Goal: Transaction & Acquisition: Book appointment/travel/reservation

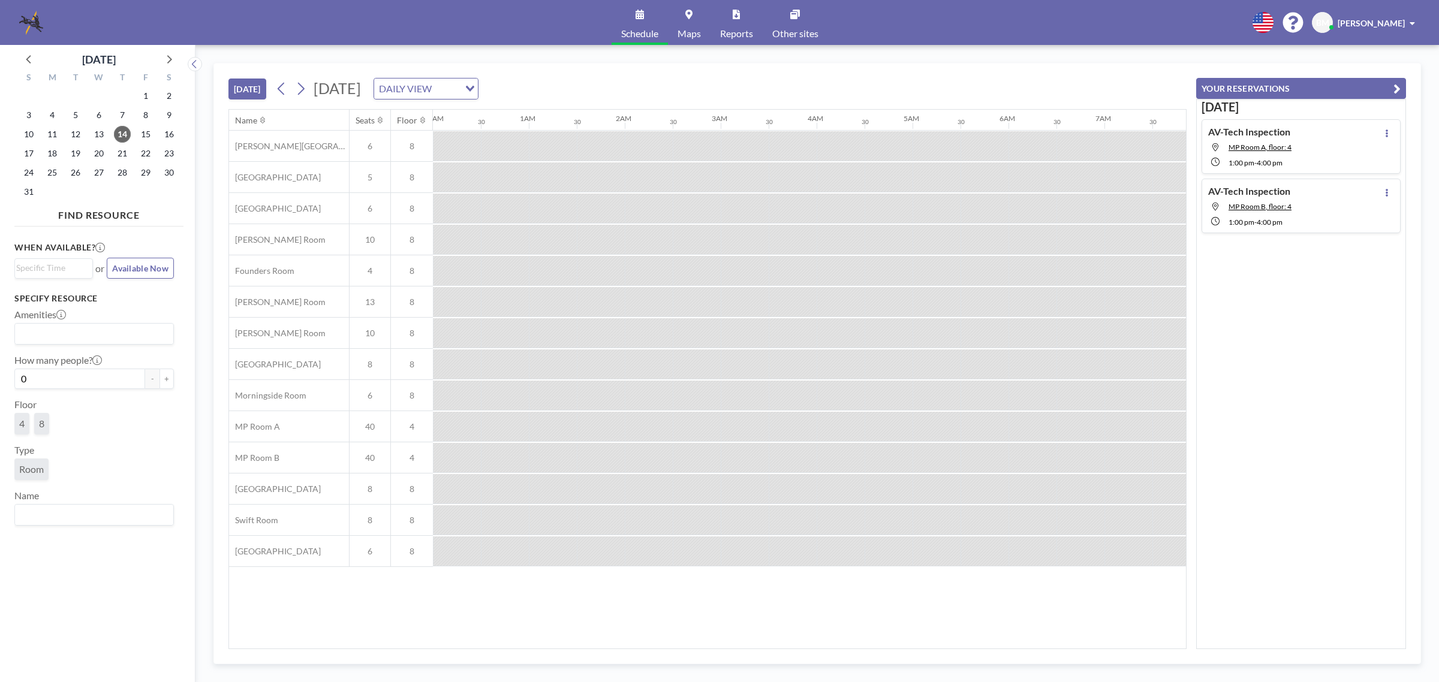
scroll to position [0, 912]
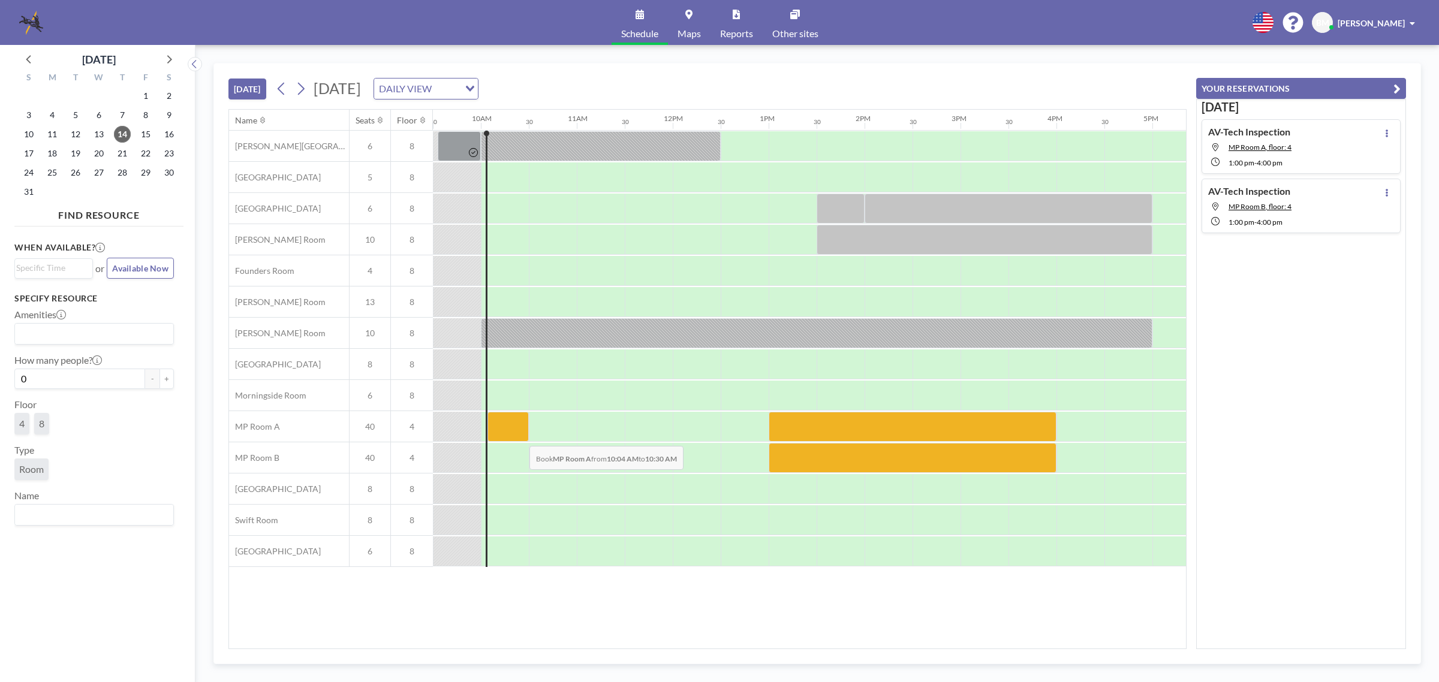
drag, startPoint x: 512, startPoint y: 428, endPoint x: 507, endPoint y: 422, distance: 7.7
click at [507, 422] on div at bounding box center [508, 427] width 41 height 30
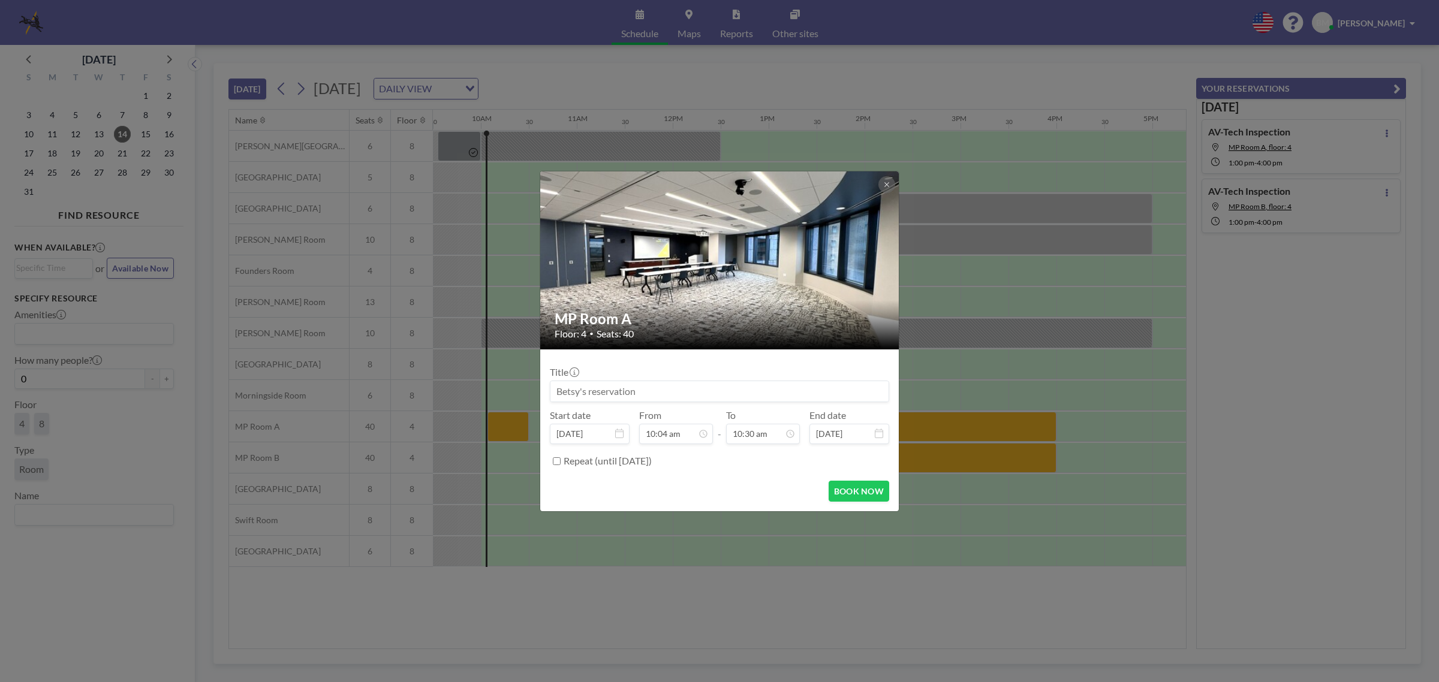
scroll to position [448, 0]
click at [888, 183] on icon at bounding box center [886, 184] width 7 height 7
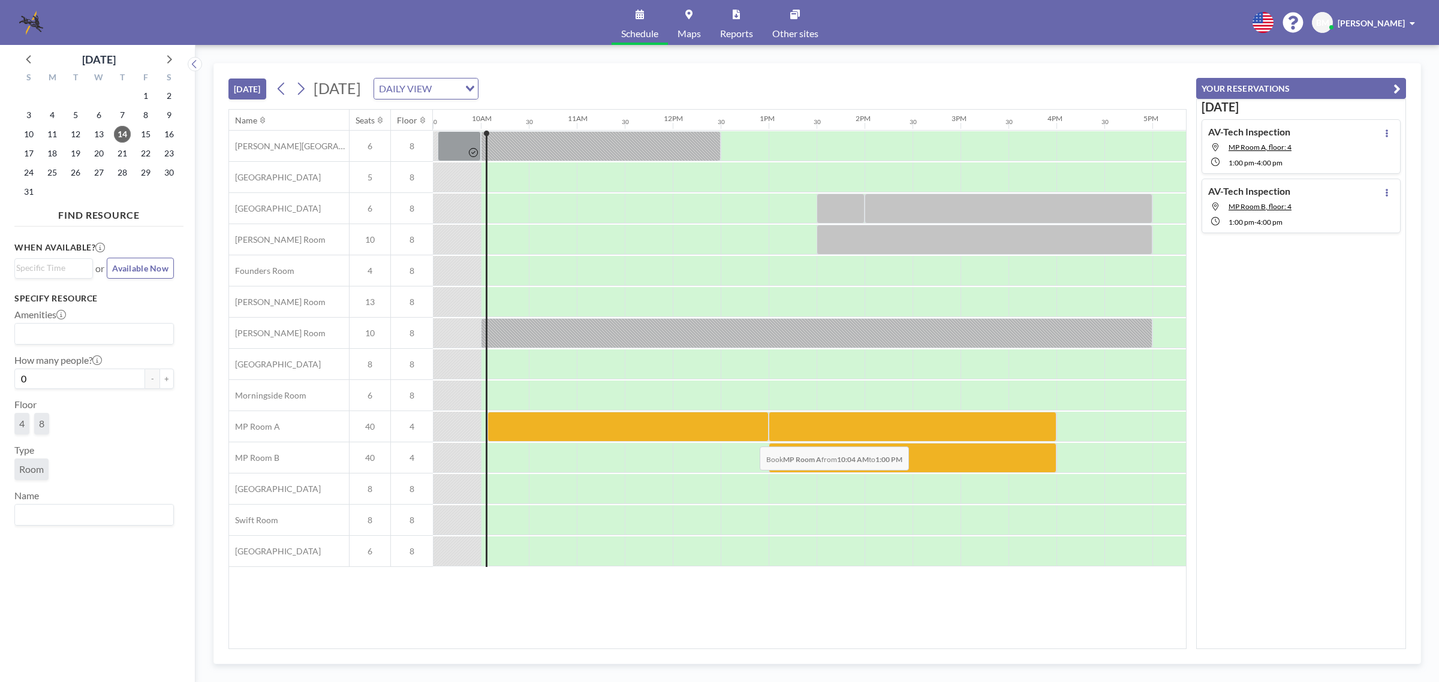
drag, startPoint x: 507, startPoint y: 425, endPoint x: 750, endPoint y: 438, distance: 243.9
click at [750, 438] on div at bounding box center [628, 427] width 281 height 30
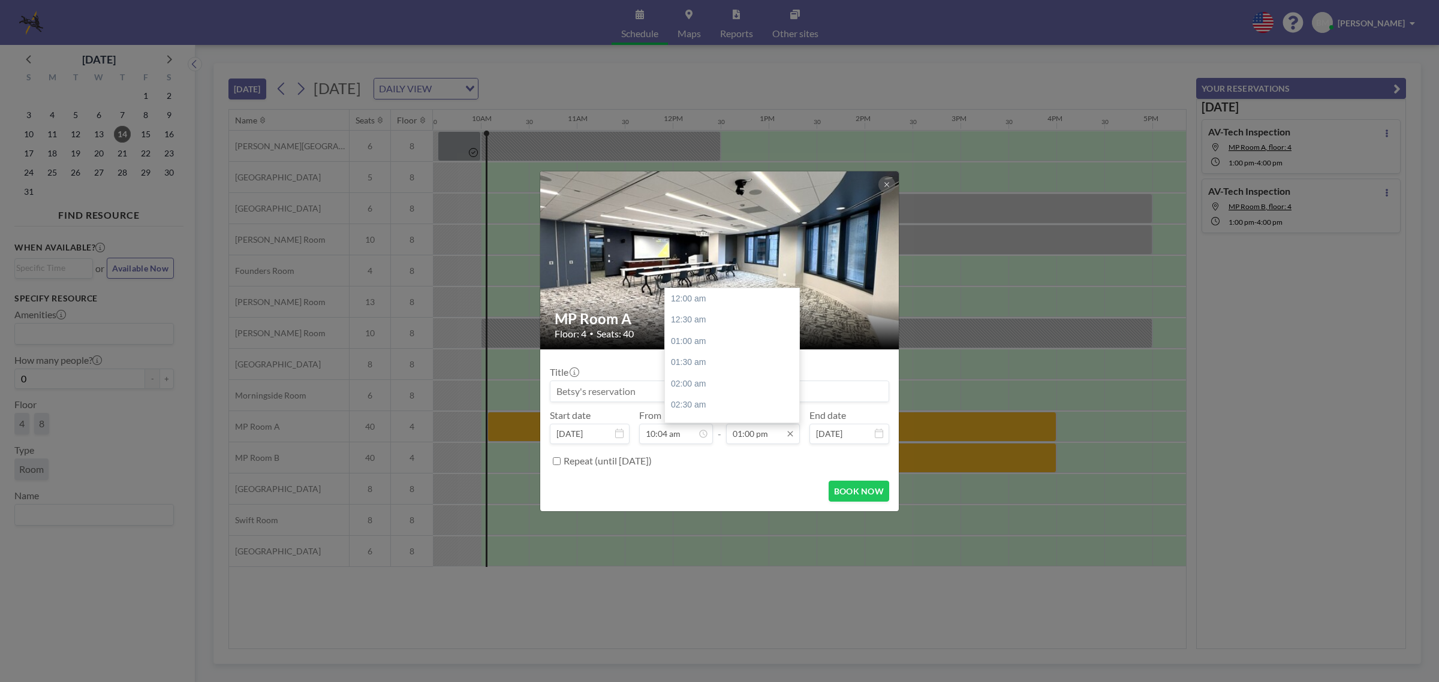
scroll to position [555, 0]
click at [612, 392] on input at bounding box center [720, 391] width 338 height 20
type input "AV-Tech Inspection"
click at [667, 435] on input "10:04 am" at bounding box center [676, 434] width 74 height 20
drag, startPoint x: 639, startPoint y: 389, endPoint x: 479, endPoint y: 383, distance: 160.8
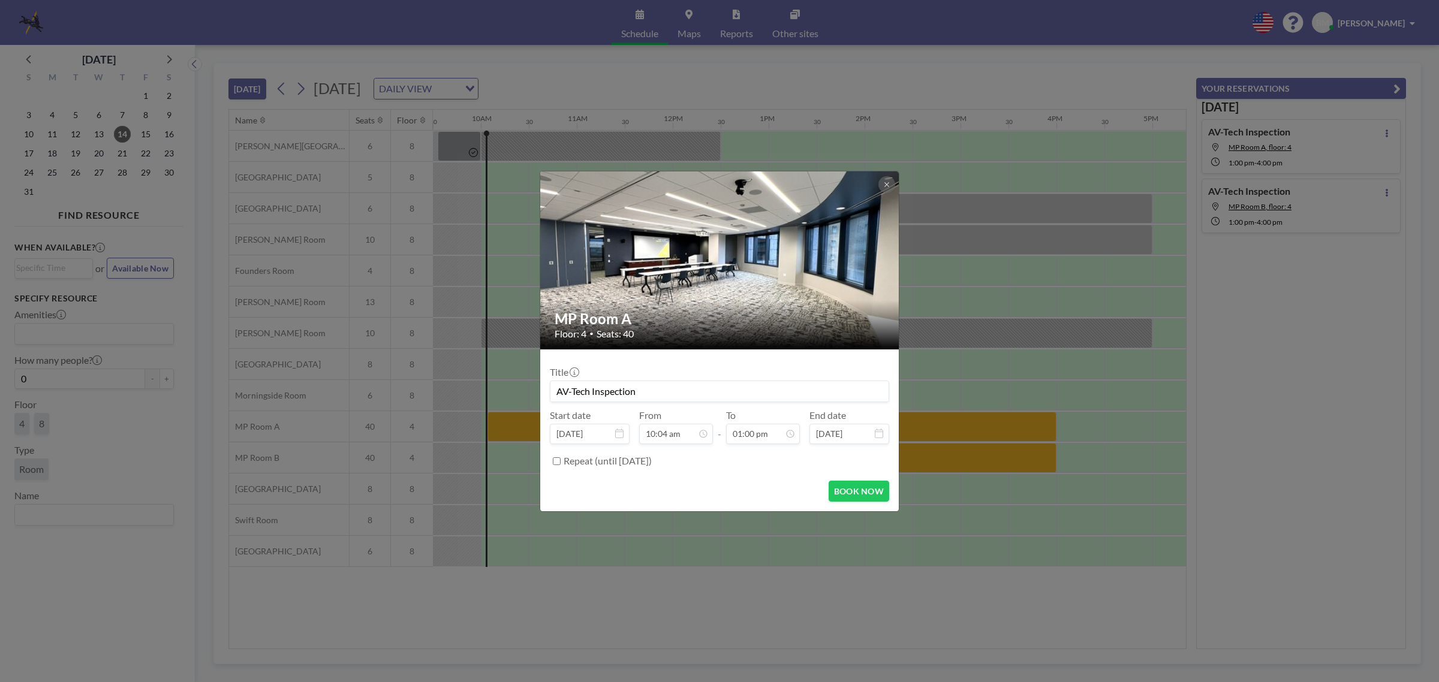
click at [479, 383] on div "MP Room A Floor: 4 • Seats: 40 Title AV-Tech Inspection Start date Aug 14, 2025…" at bounding box center [719, 341] width 1439 height 682
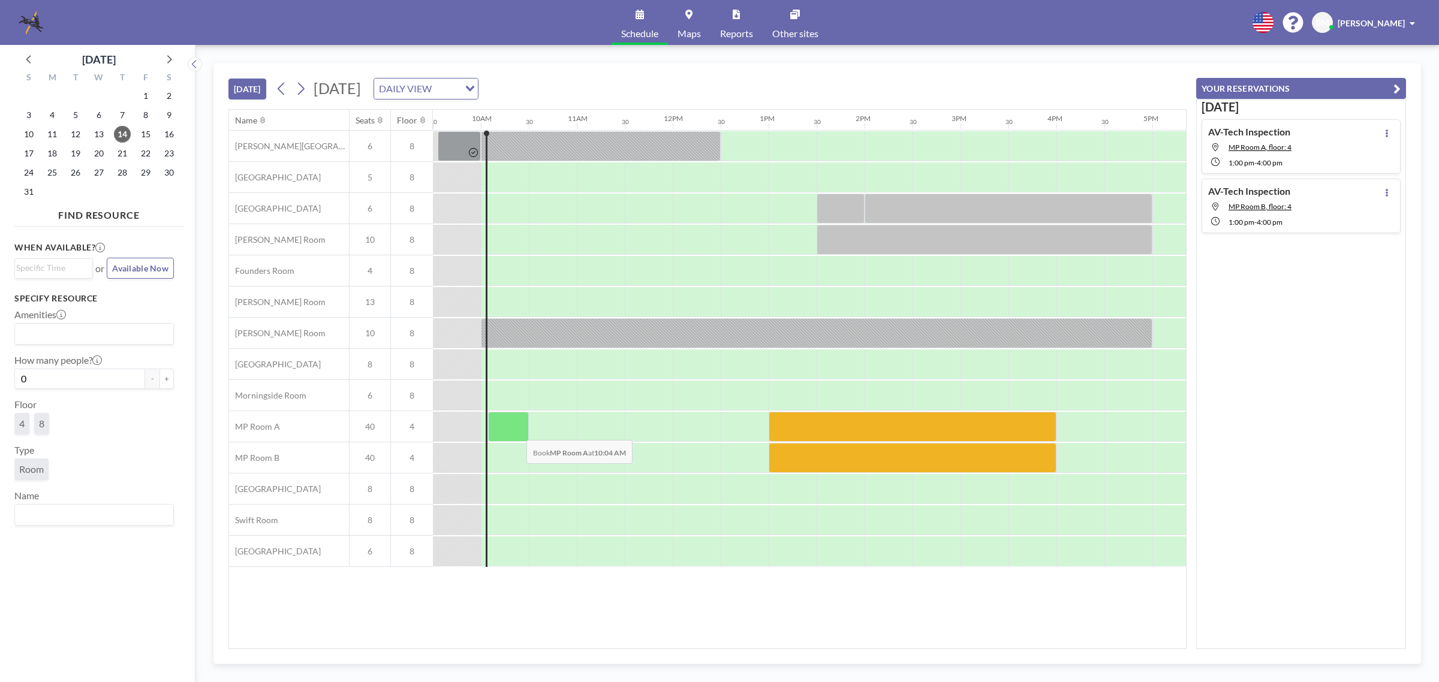
click at [509, 426] on div at bounding box center [508, 427] width 41 height 30
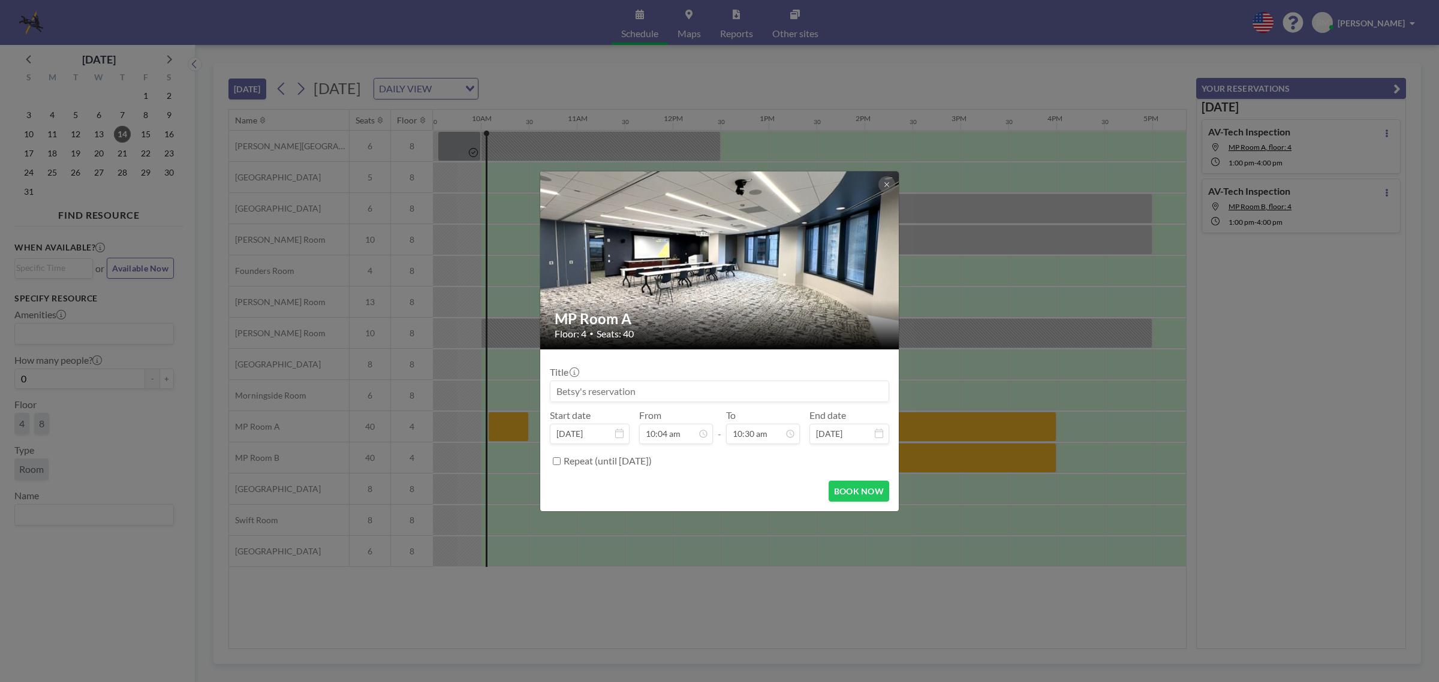
click at [649, 387] on input at bounding box center [720, 391] width 338 height 20
type input "AV-Tech Inspection"
click at [762, 438] on input "10:30 am" at bounding box center [763, 434] width 74 height 20
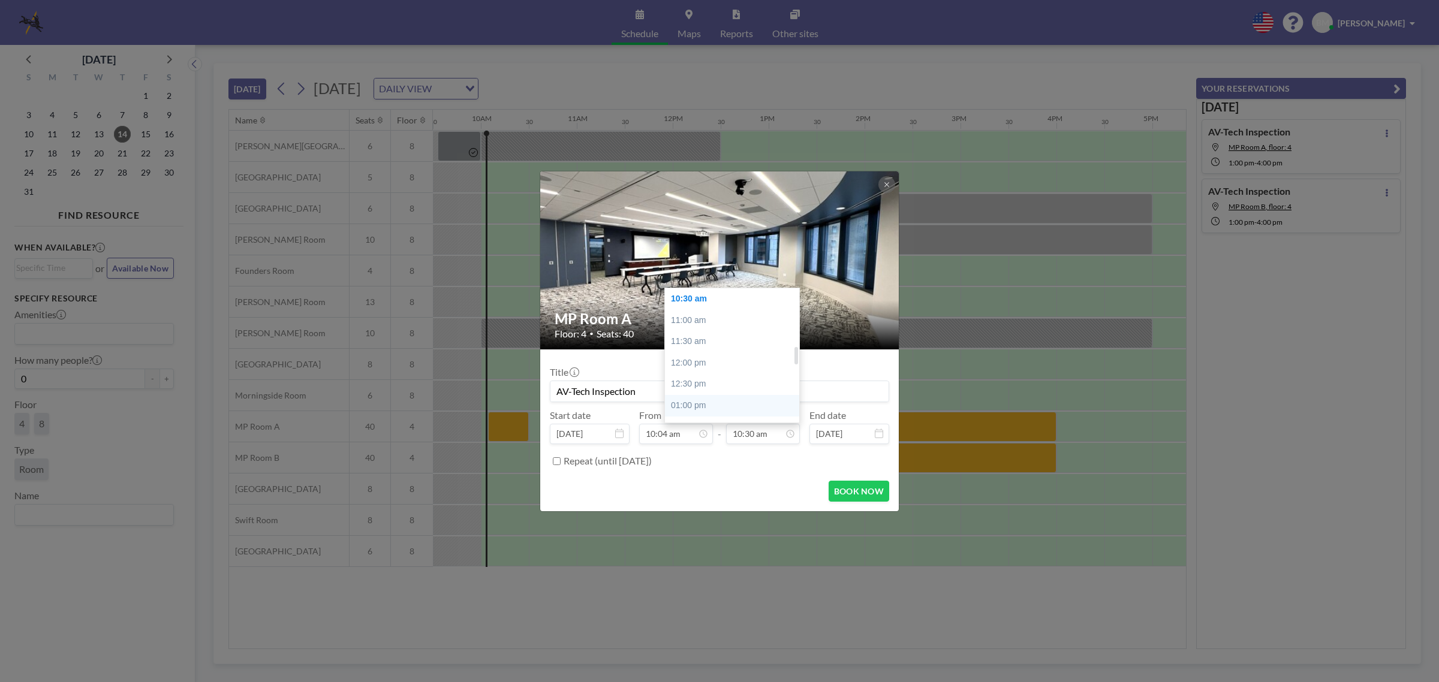
click at [729, 404] on div "01:00 pm" at bounding box center [736, 406] width 142 height 22
type input "01:00 pm"
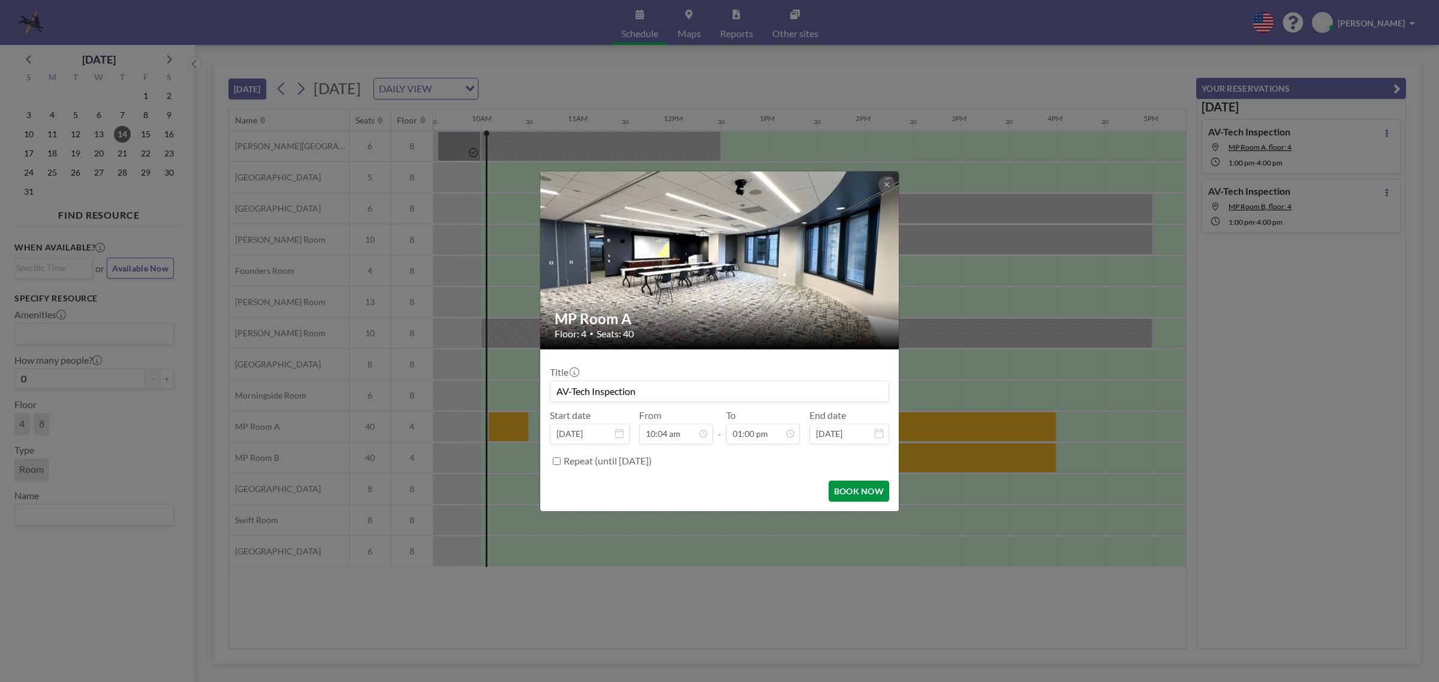
scroll to position [555, 0]
click at [858, 491] on button "BOOK NOW" at bounding box center [859, 491] width 61 height 21
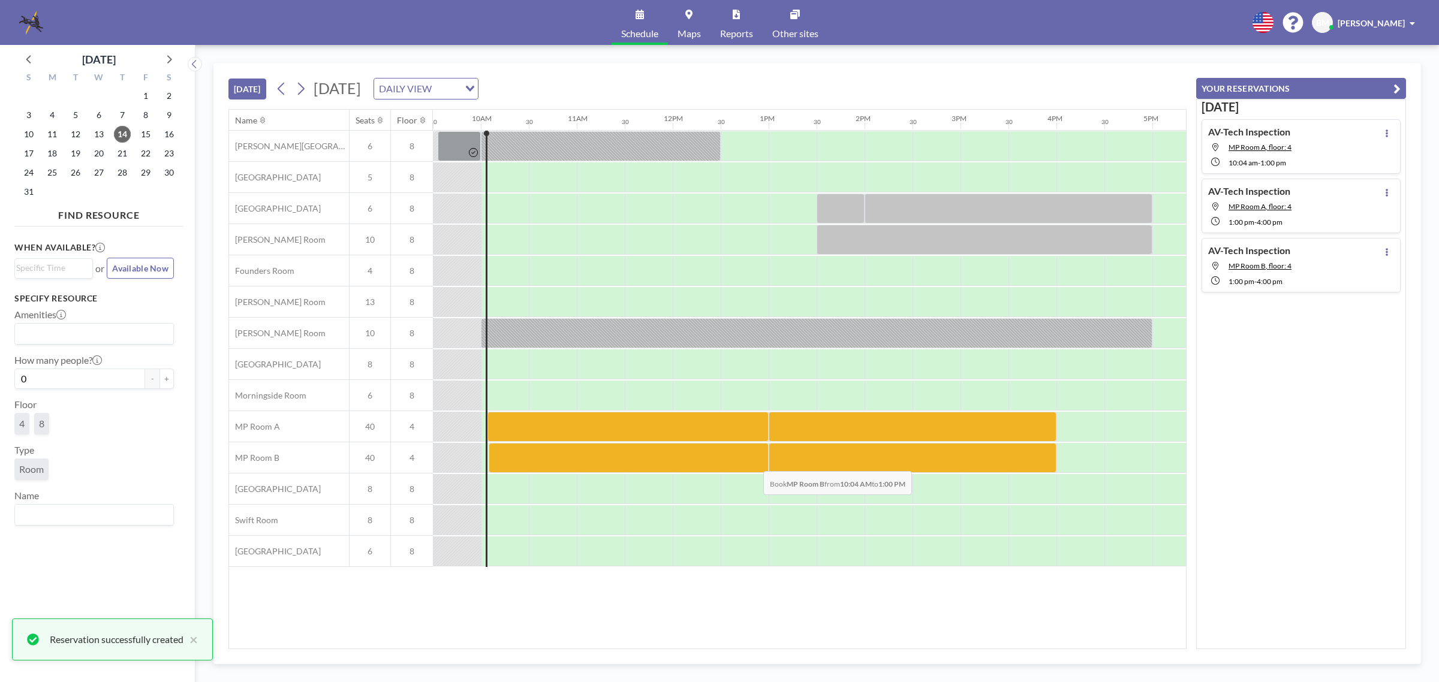
drag, startPoint x: 507, startPoint y: 457, endPoint x: 754, endPoint y: 463, distance: 246.6
click at [754, 463] on div at bounding box center [629, 458] width 280 height 30
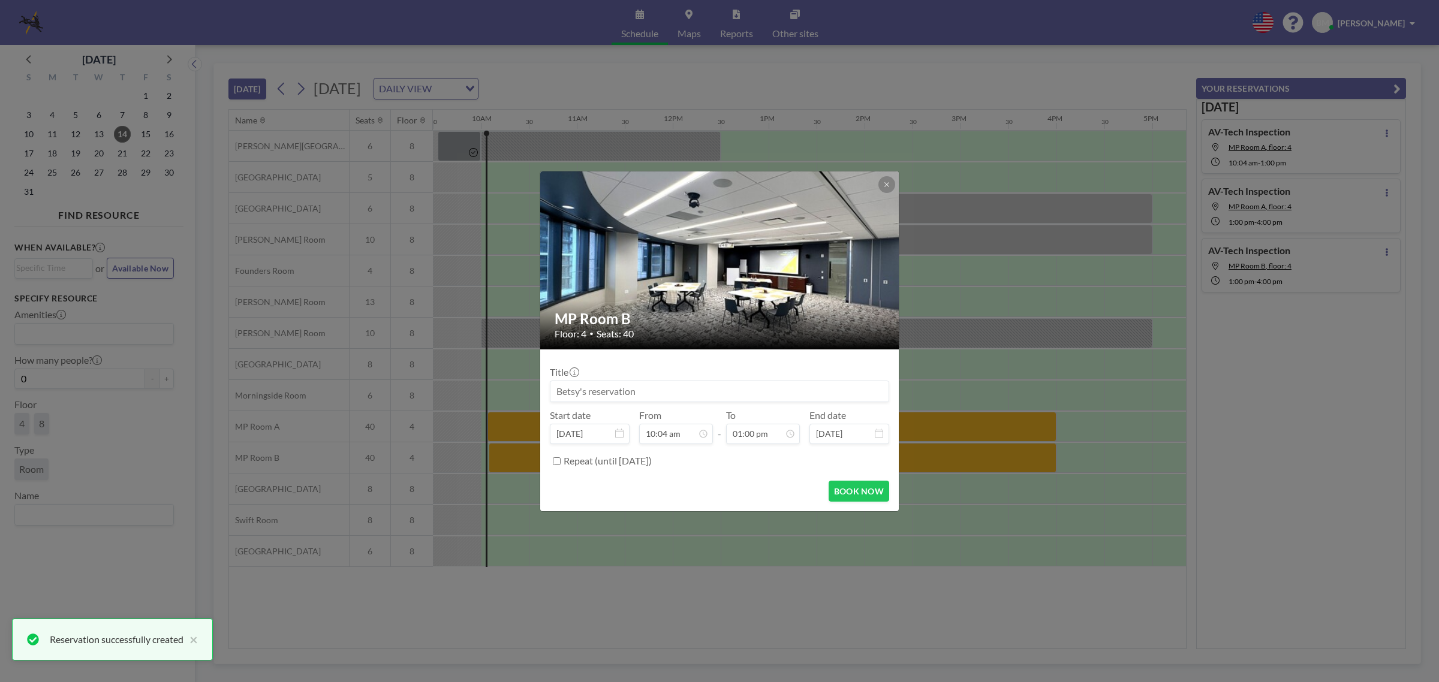
click at [624, 392] on input at bounding box center [720, 391] width 338 height 20
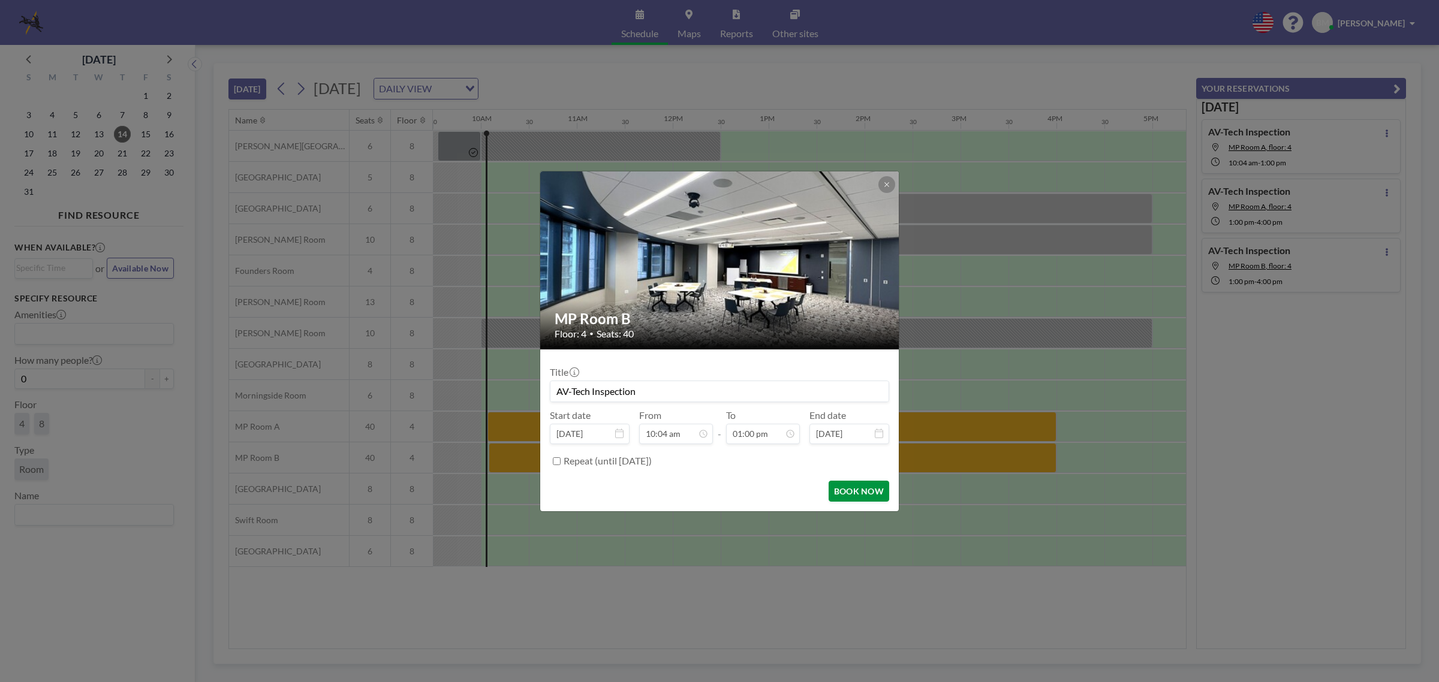
type input "AV-Tech Inspection"
click at [867, 489] on button "BOOK NOW" at bounding box center [859, 491] width 61 height 21
